Goal: Information Seeking & Learning: Learn about a topic

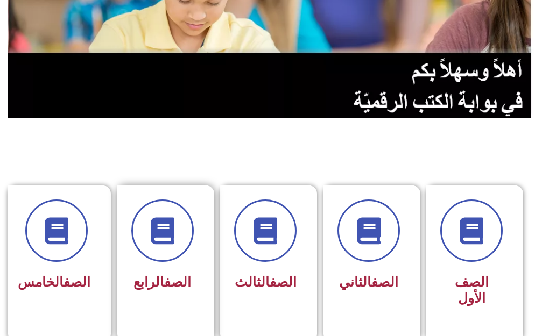
scroll to position [161, 0]
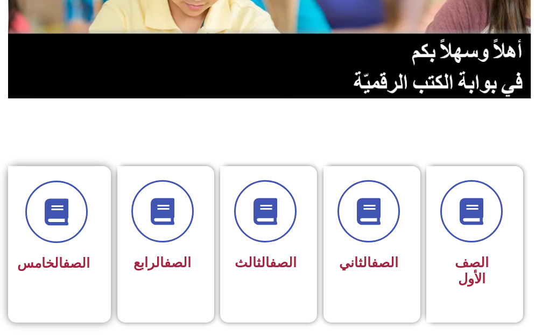
click at [44, 244] on div "الصف الخامس" at bounding box center [56, 229] width 67 height 96
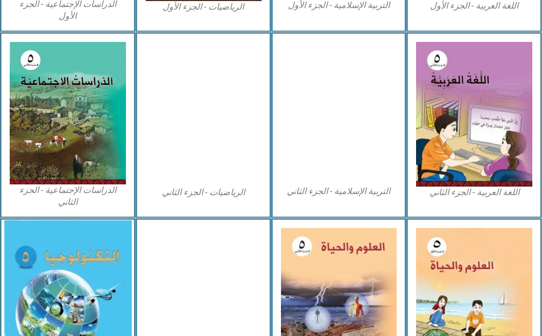
scroll to position [592, 0]
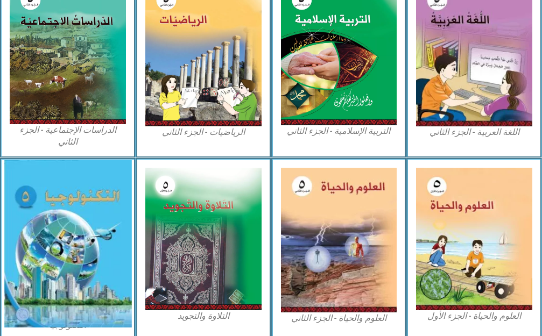
click at [66, 218] on img at bounding box center [68, 243] width 128 height 167
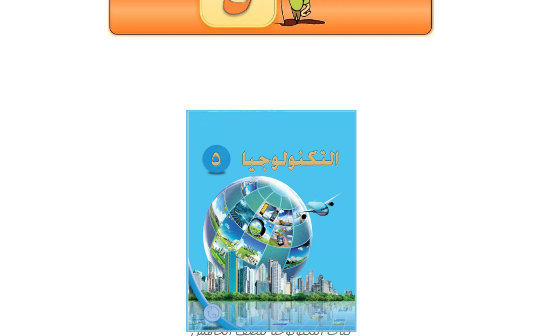
scroll to position [215, 0]
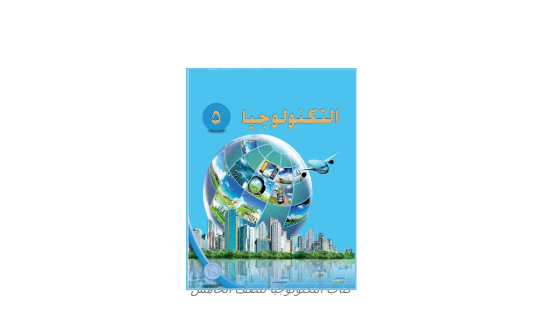
click at [252, 169] on img at bounding box center [271, 179] width 171 height 223
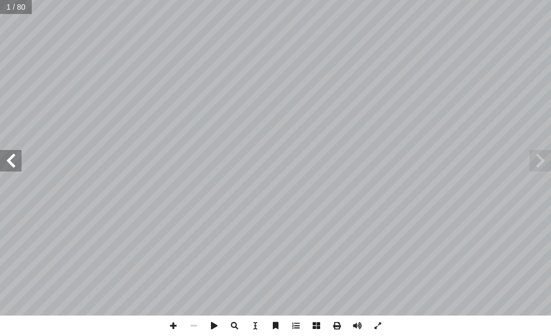
click at [20, 168] on span at bounding box center [11, 161] width 22 height 22
click at [19, 171] on span at bounding box center [11, 161] width 22 height 22
click at [16, 167] on span at bounding box center [11, 161] width 22 height 22
click at [168, 324] on span at bounding box center [173, 326] width 20 height 20
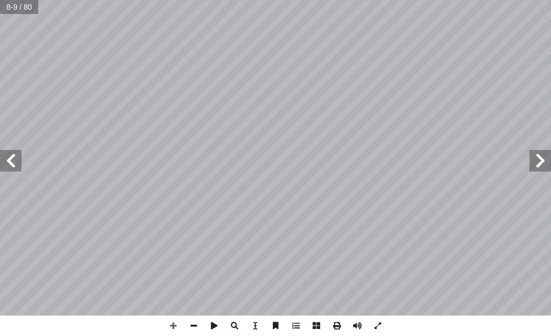
click at [13, 161] on span at bounding box center [11, 161] width 22 height 22
